Goal: Navigation & Orientation: Find specific page/section

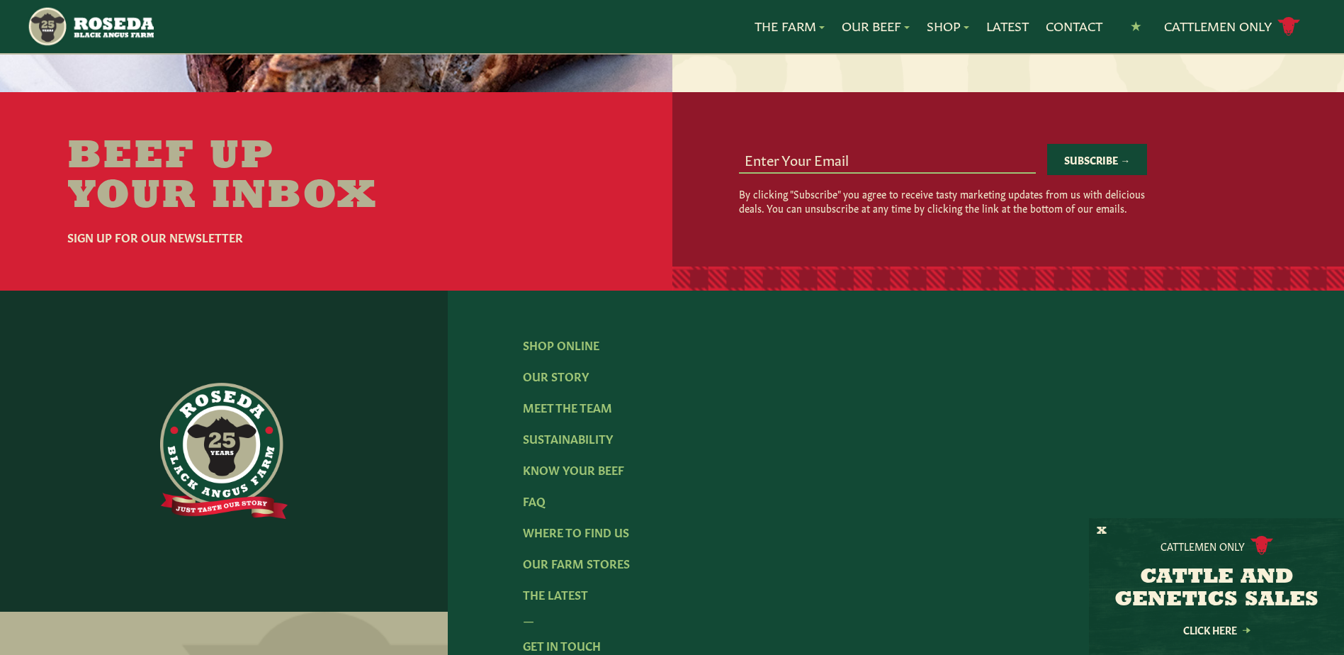
scroll to position [2126, 0]
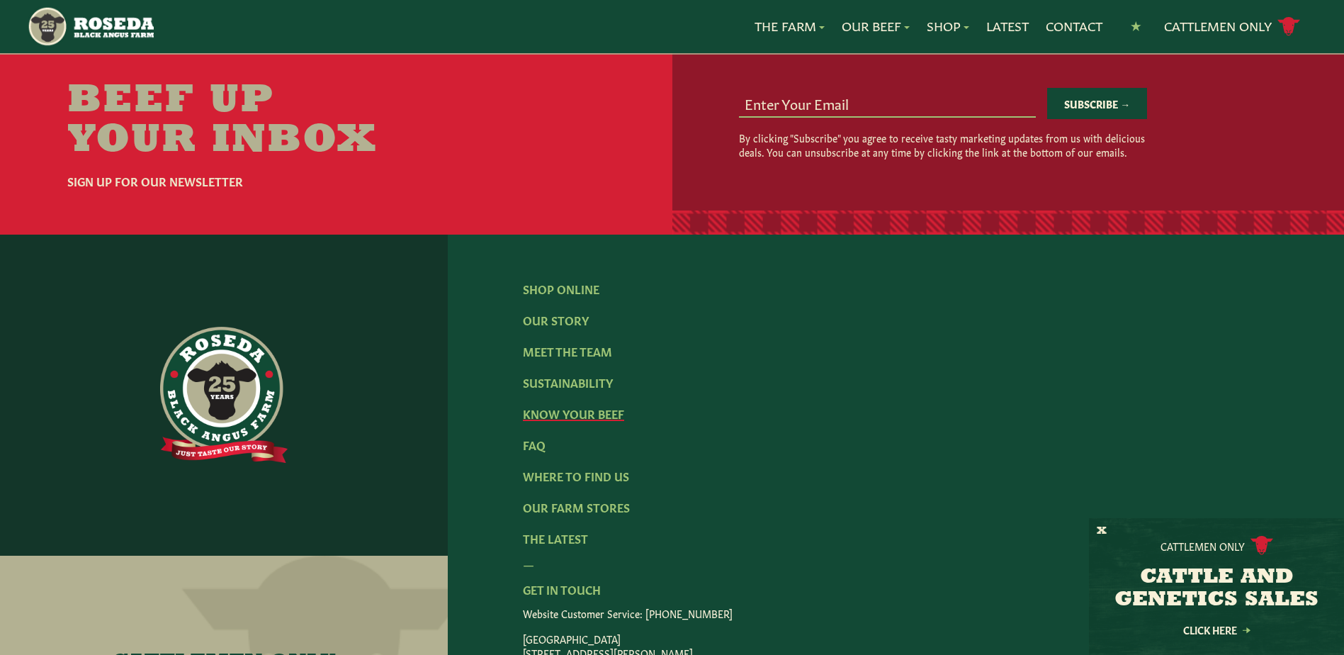
click at [573, 405] on link "Know Your Beef" at bounding box center [573, 413] width 101 height 16
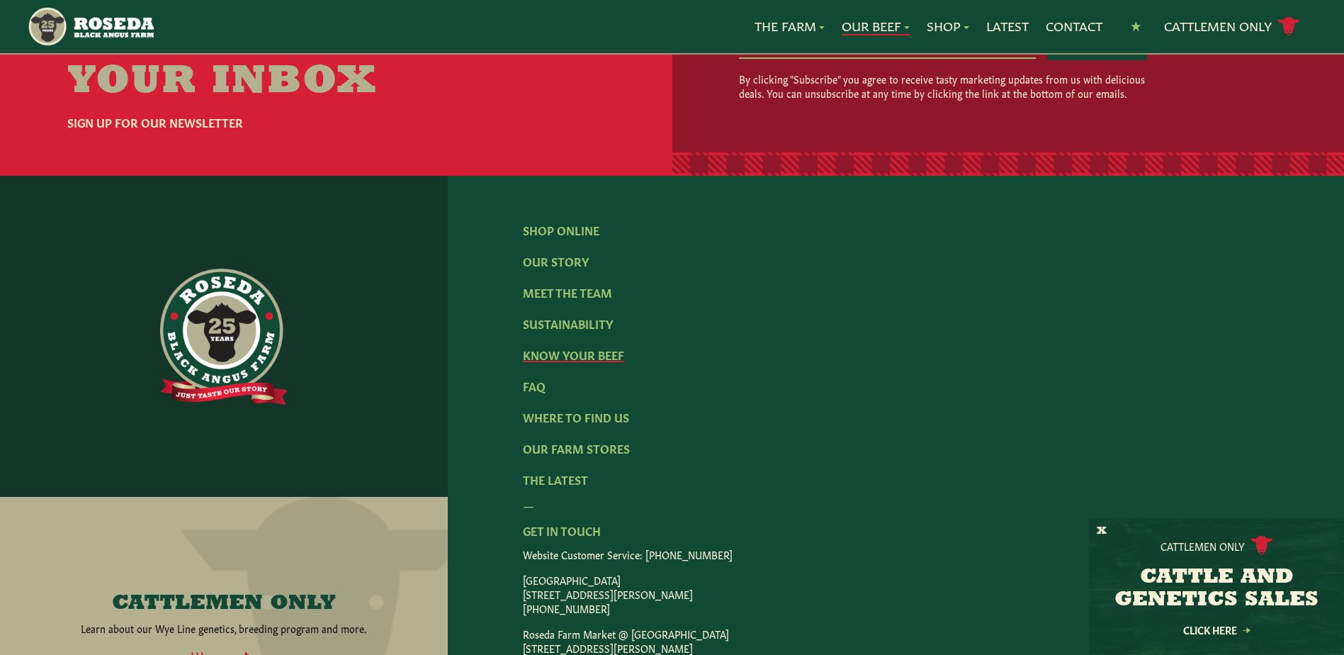
scroll to position [2906, 0]
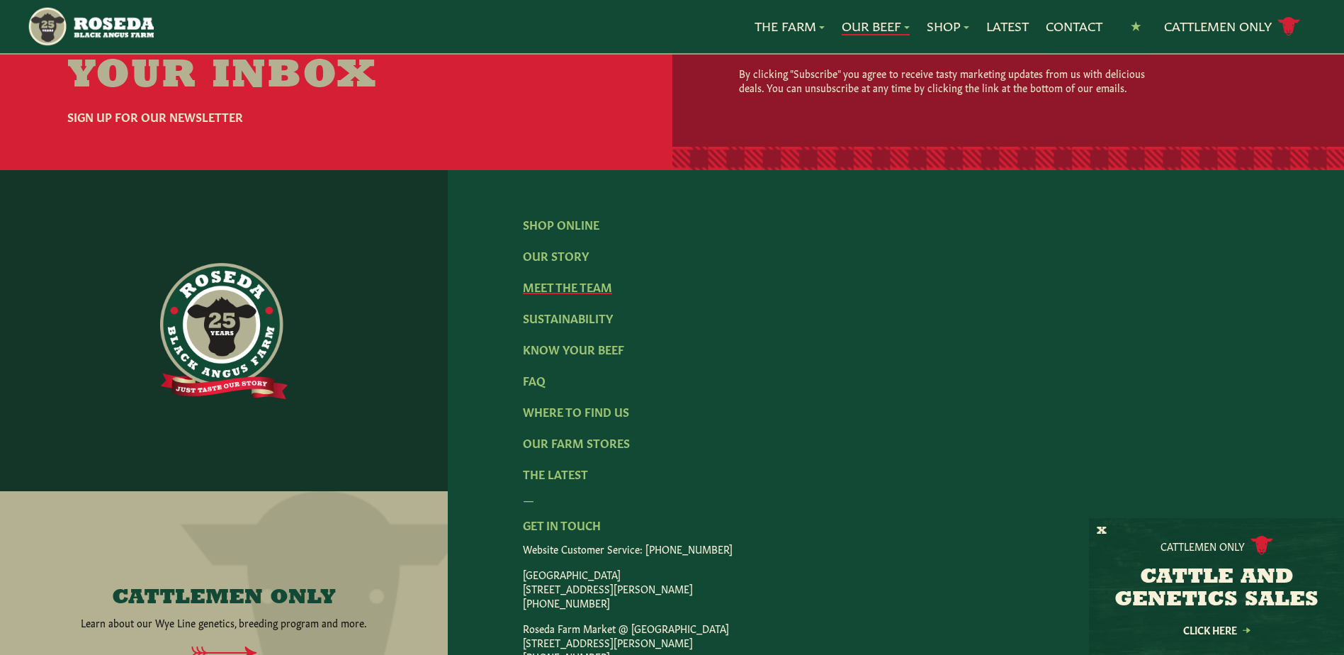
click at [563, 279] on link "Meet The Team" at bounding box center [567, 287] width 89 height 16
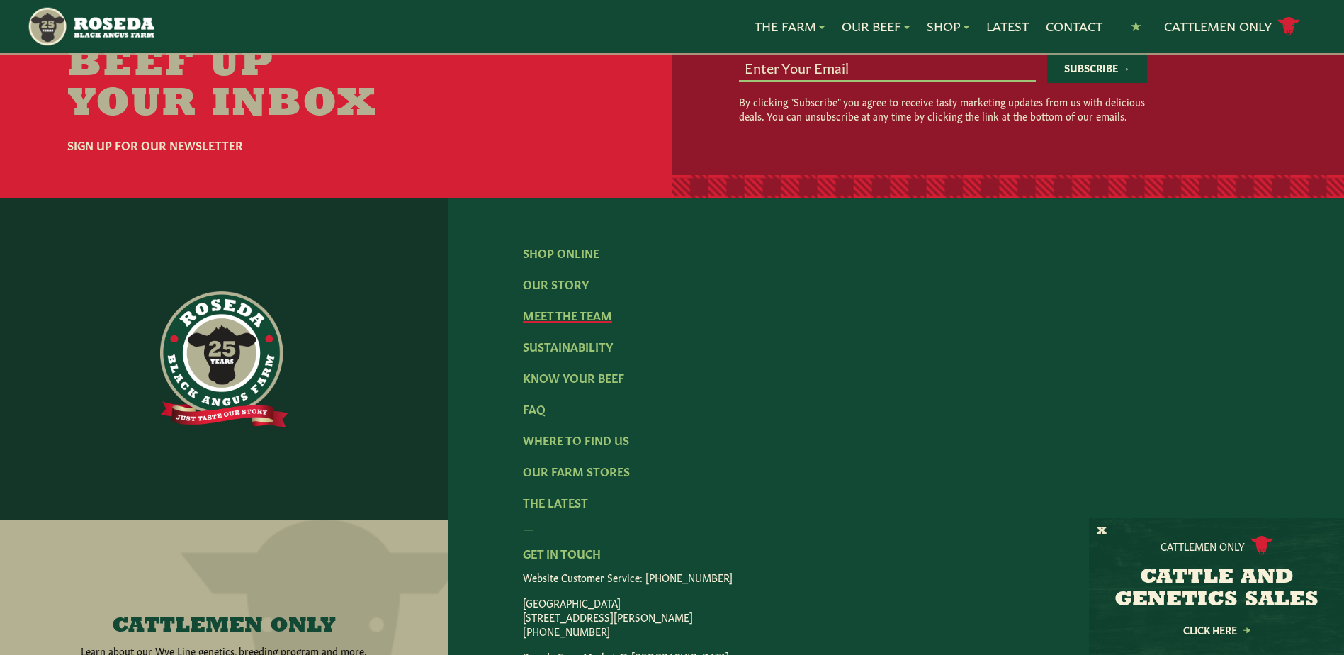
scroll to position [1913, 0]
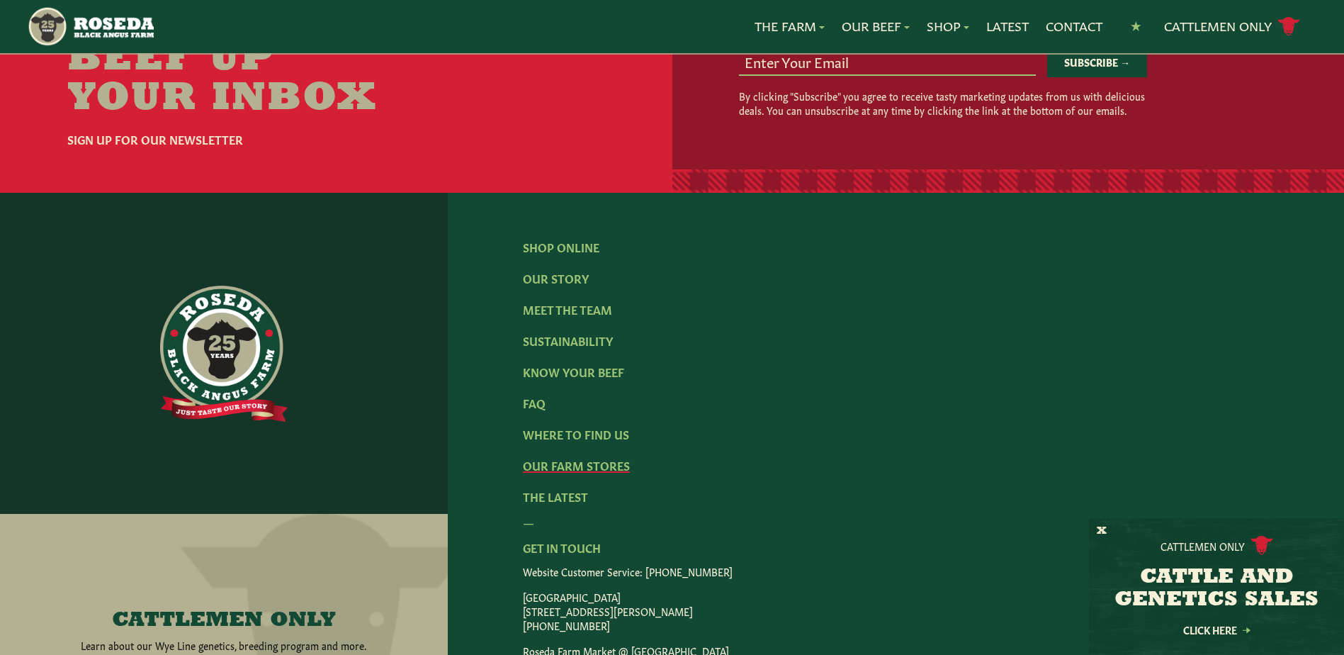
click at [590, 457] on link "Our Farm Stores" at bounding box center [576, 465] width 107 height 16
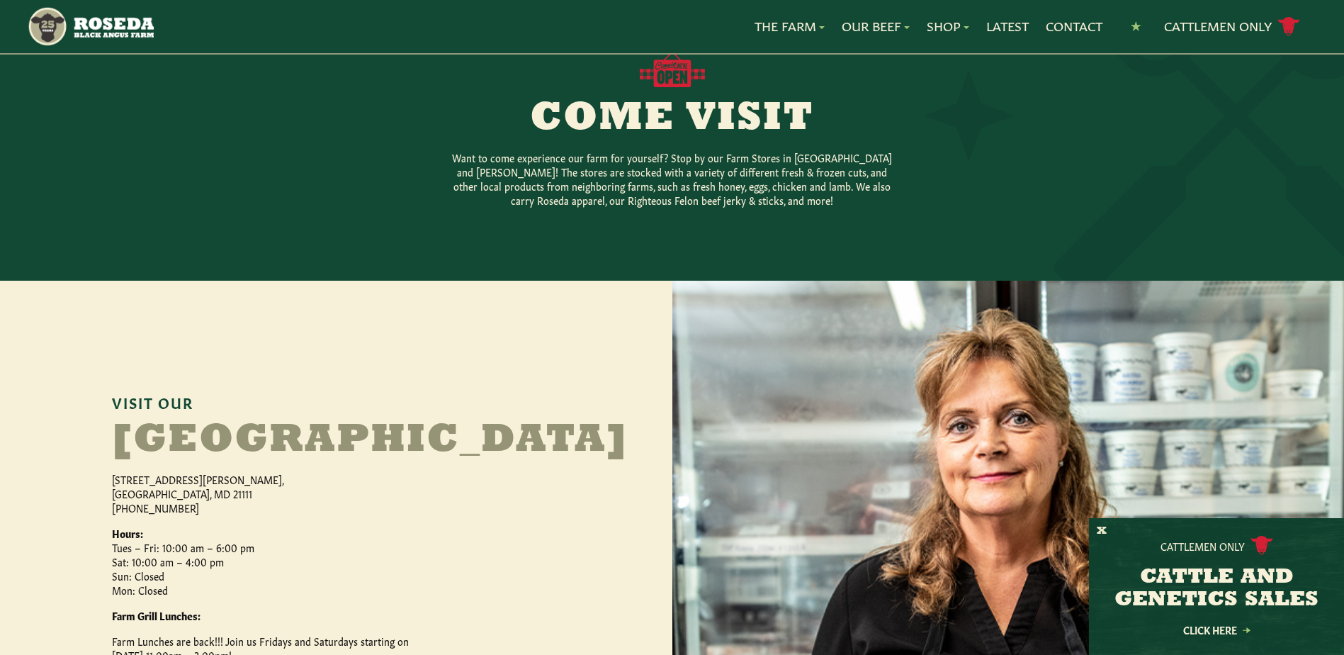
scroll to position [354, 0]
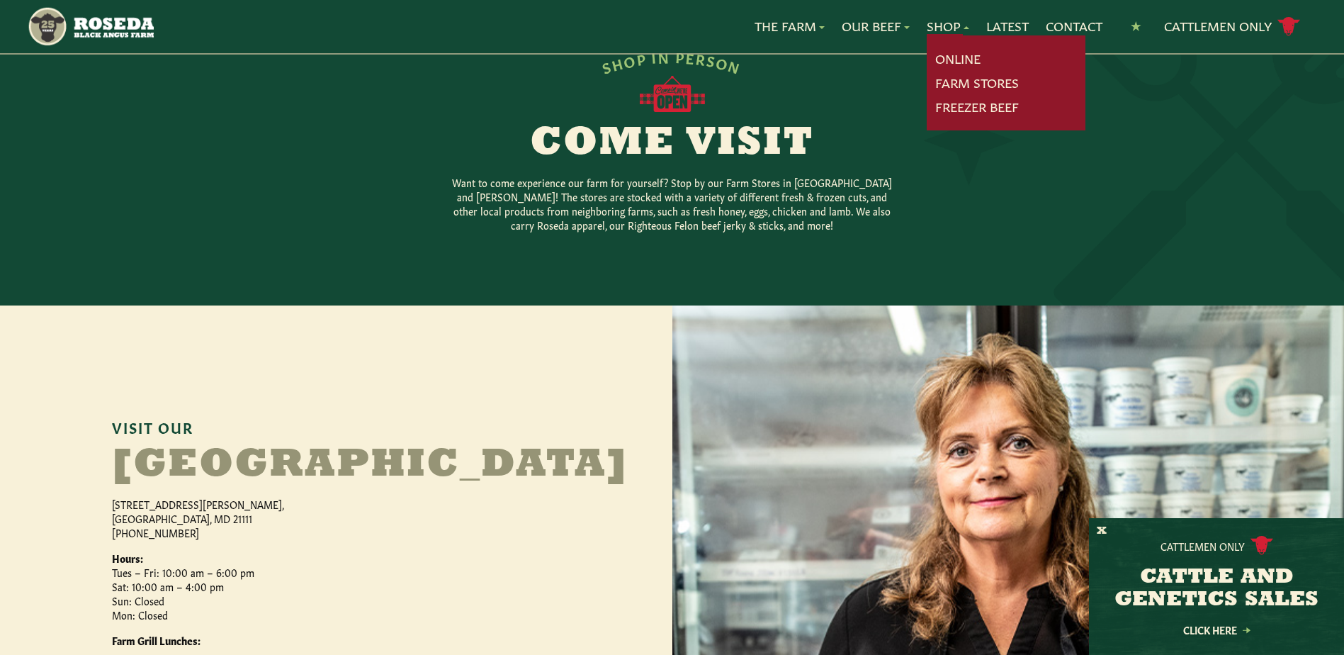
click at [943, 61] on h6 "S H O P I N P E R S O N" at bounding box center [672, 61] width 544 height 27
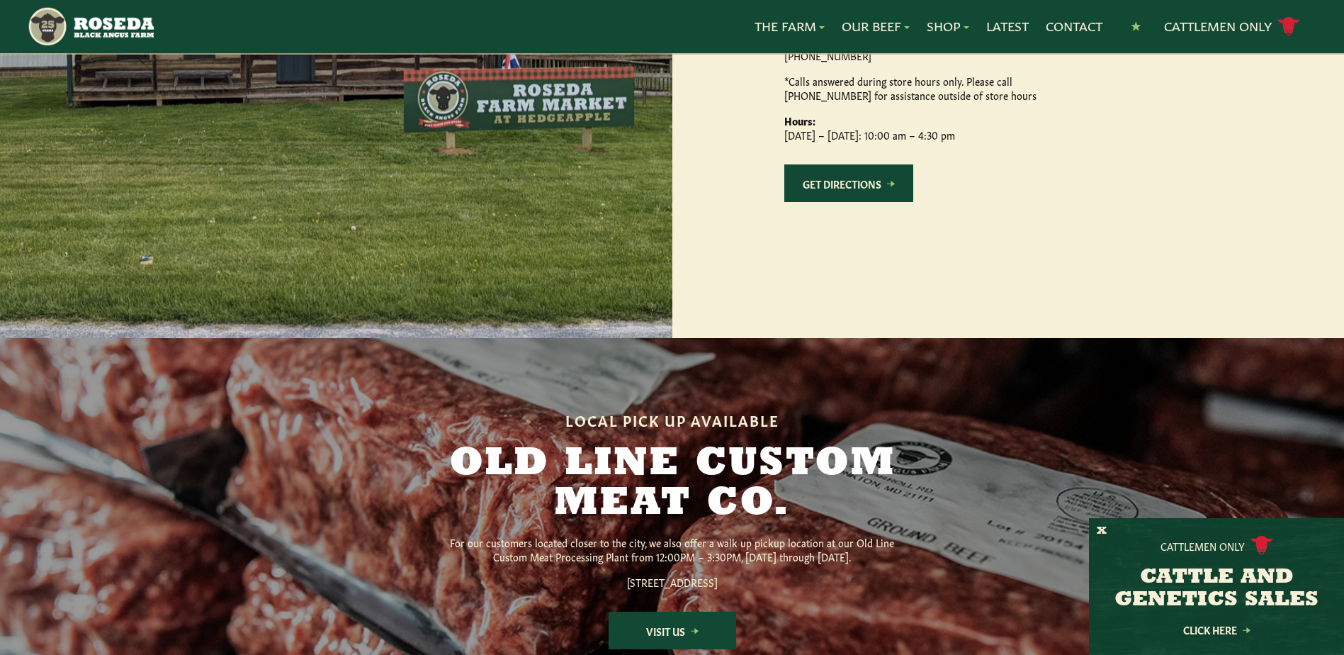
scroll to position [1984, 0]
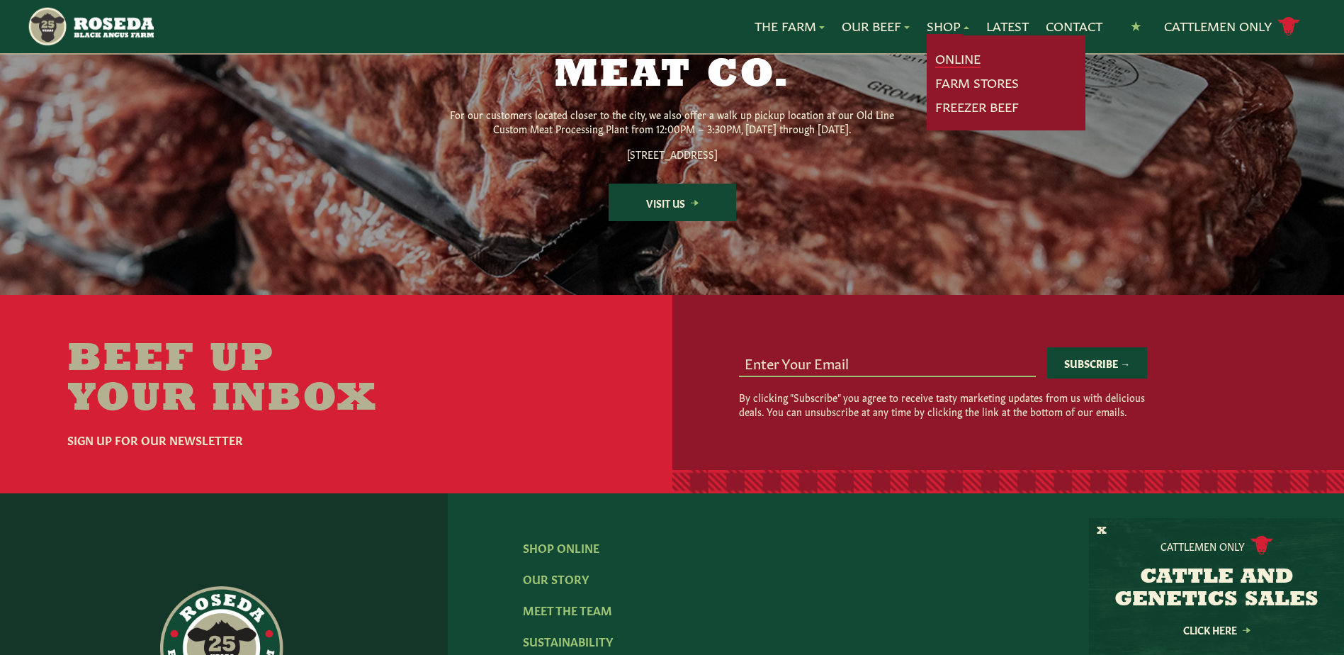
click at [948, 57] on link "Online" at bounding box center [957, 59] width 45 height 18
